Goal: Find specific page/section: Find specific page/section

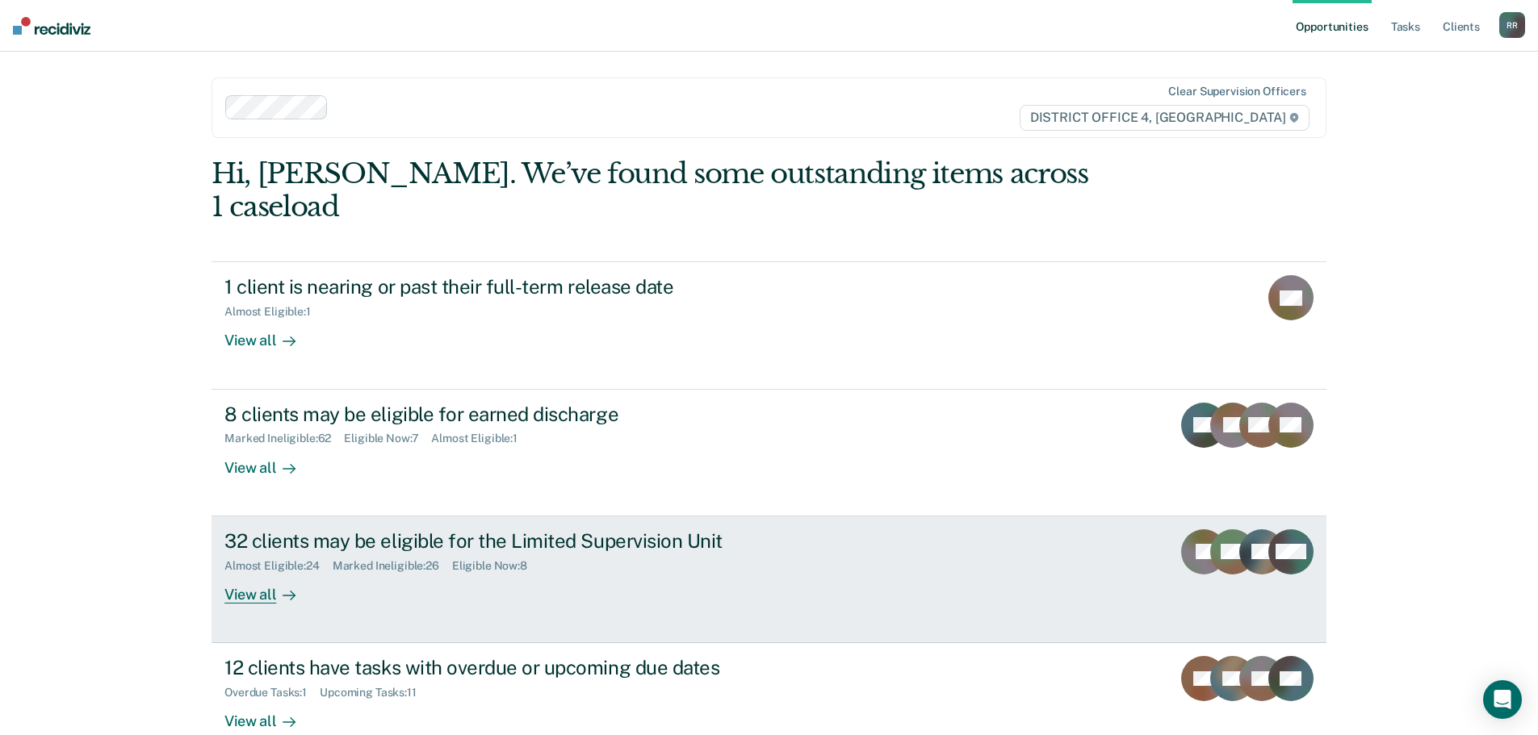
scroll to position [66, 0]
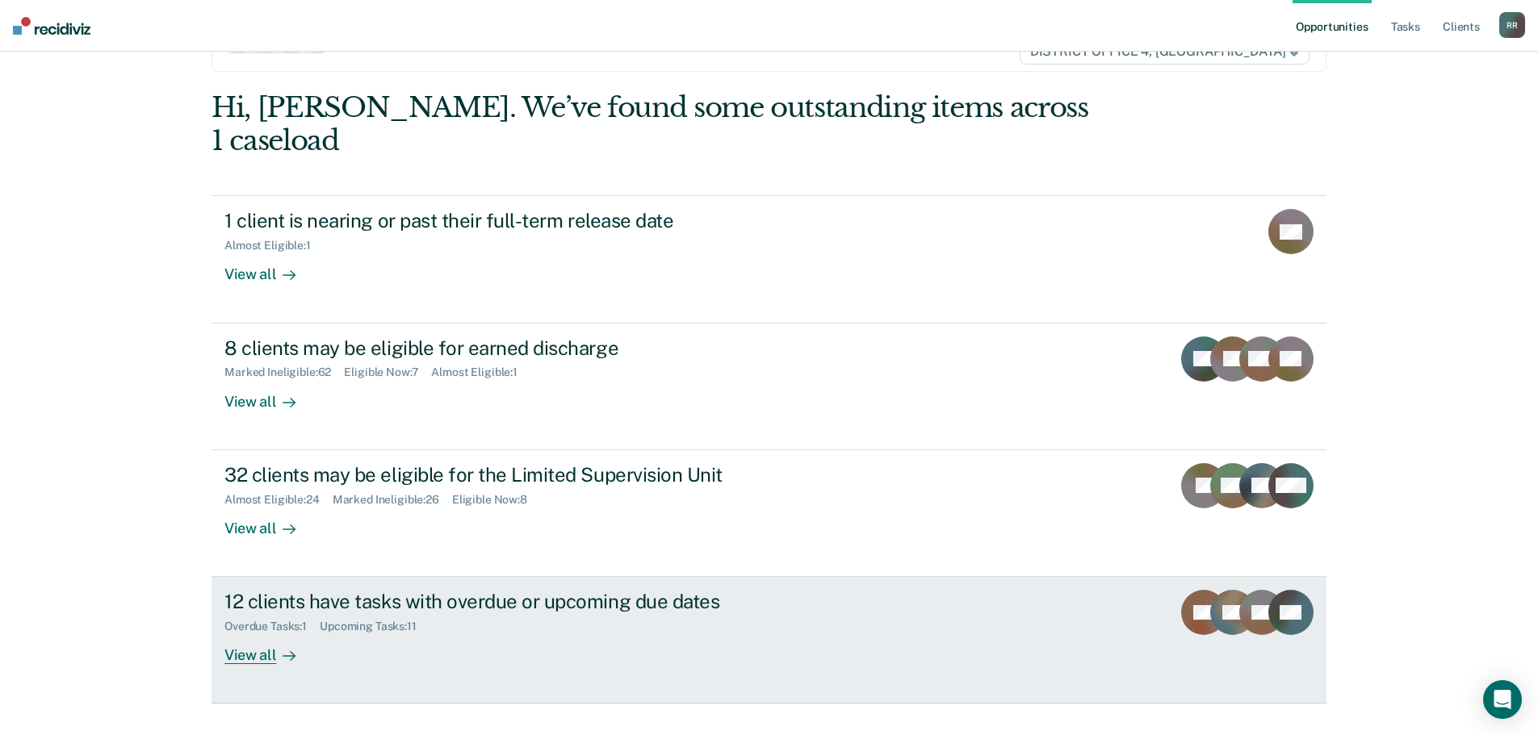
click at [259, 634] on div "View all" at bounding box center [269, 649] width 90 height 31
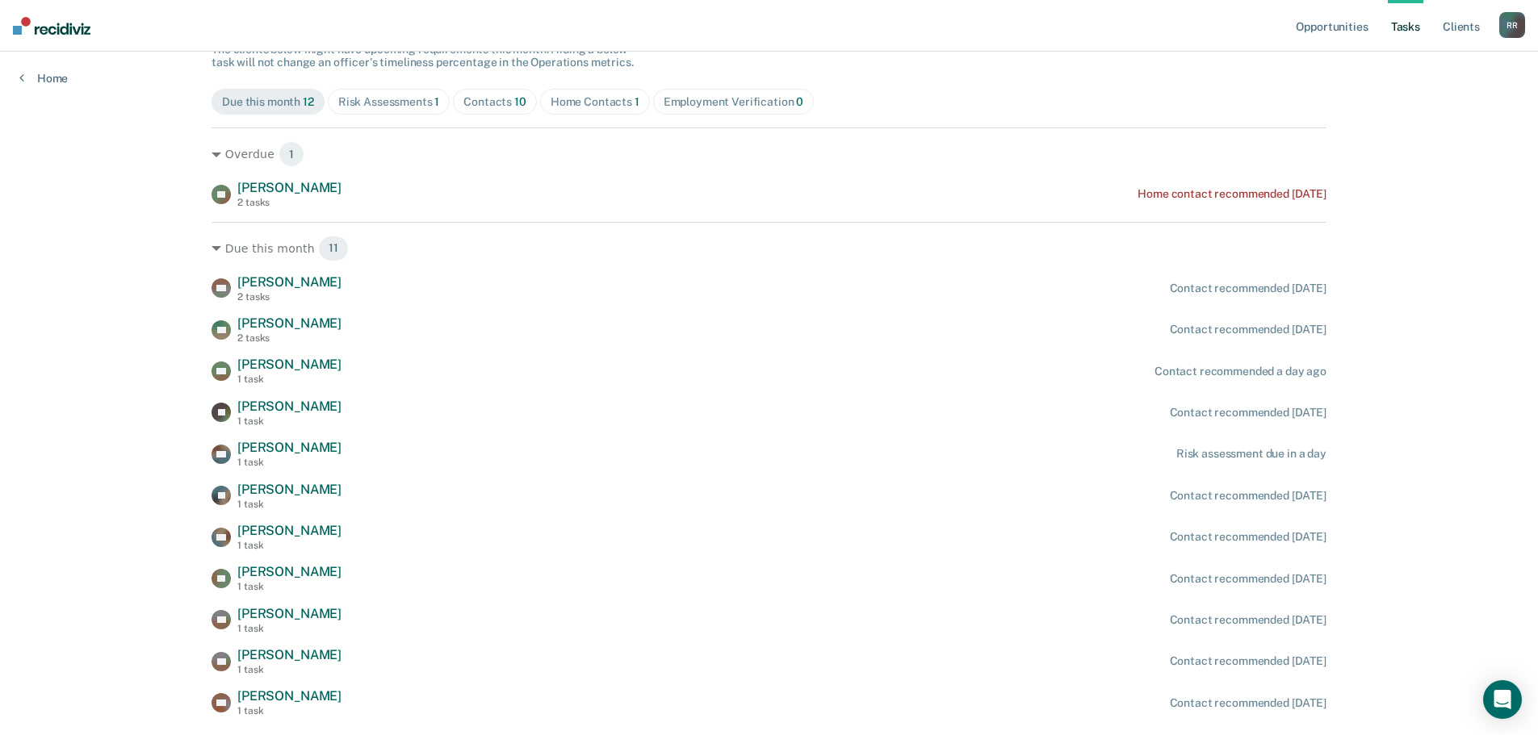
scroll to position [161, 0]
click at [585, 94] on div "Home Contacts 1" at bounding box center [595, 101] width 89 height 14
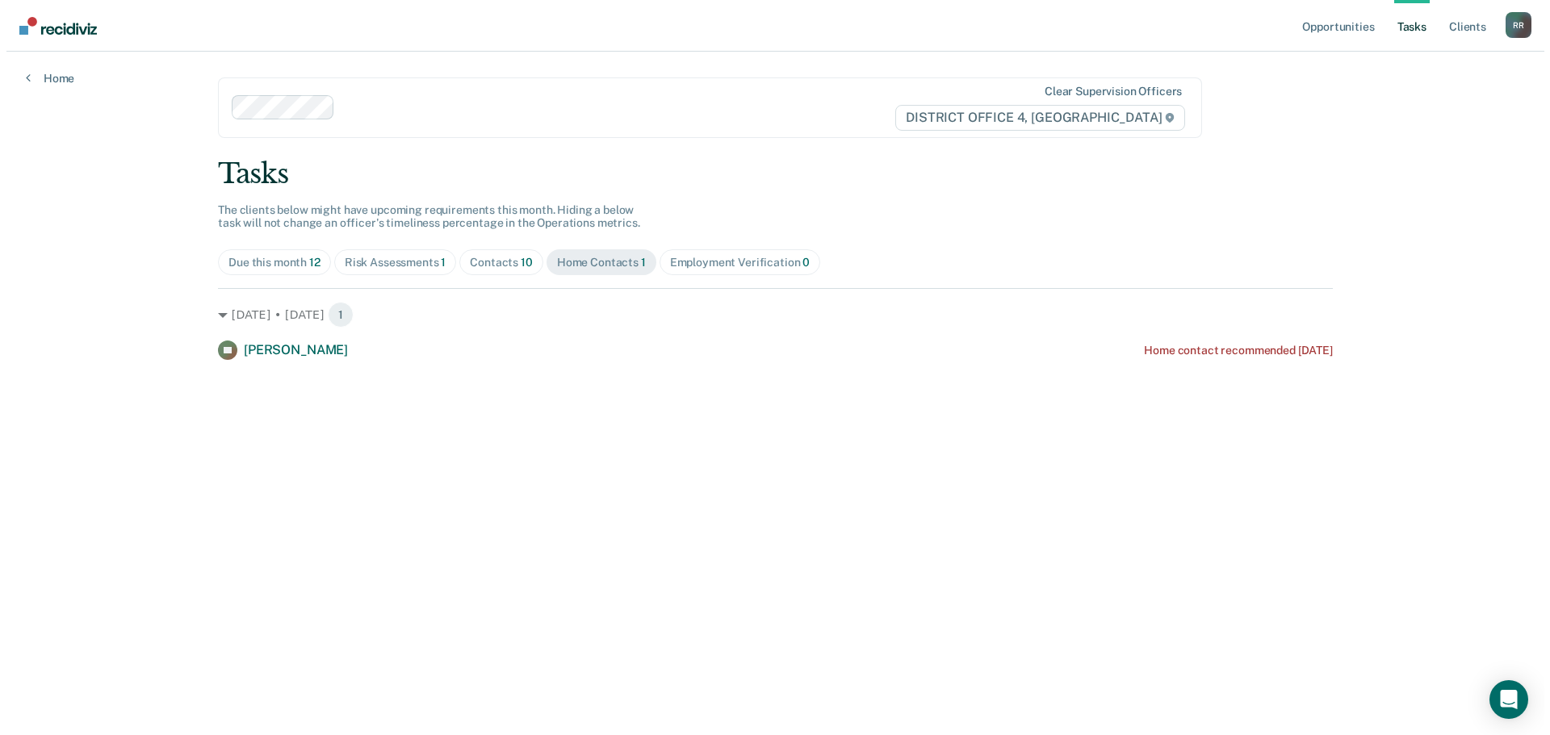
scroll to position [0, 0]
